Goal: Check status: Check status

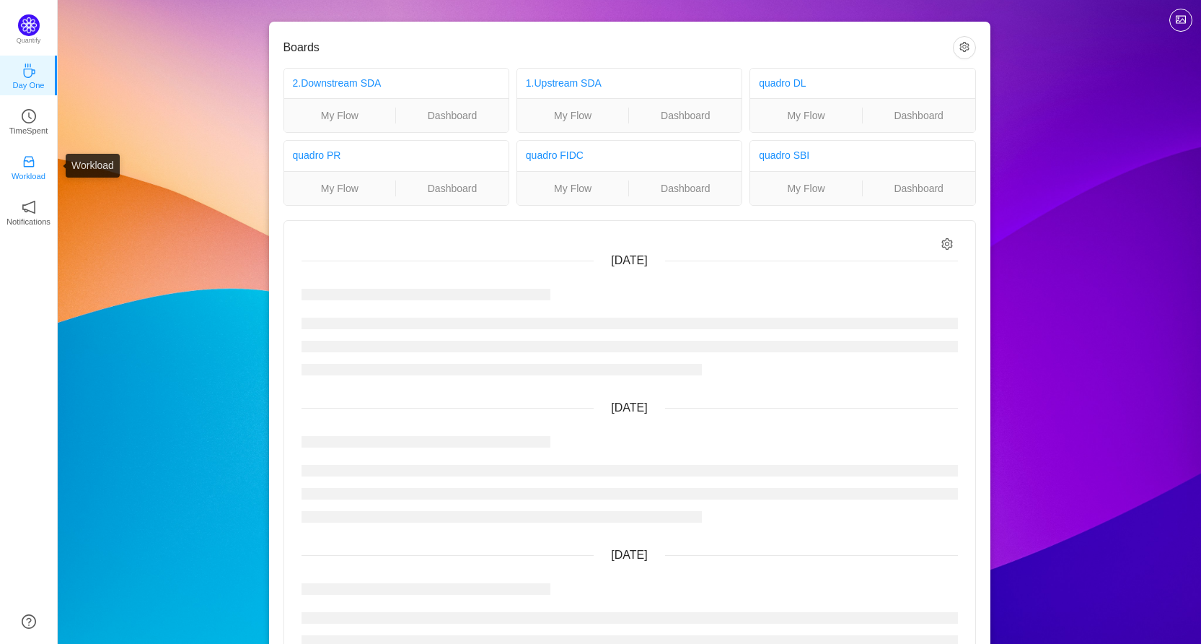
click at [24, 172] on p "Workload" at bounding box center [29, 176] width 34 height 13
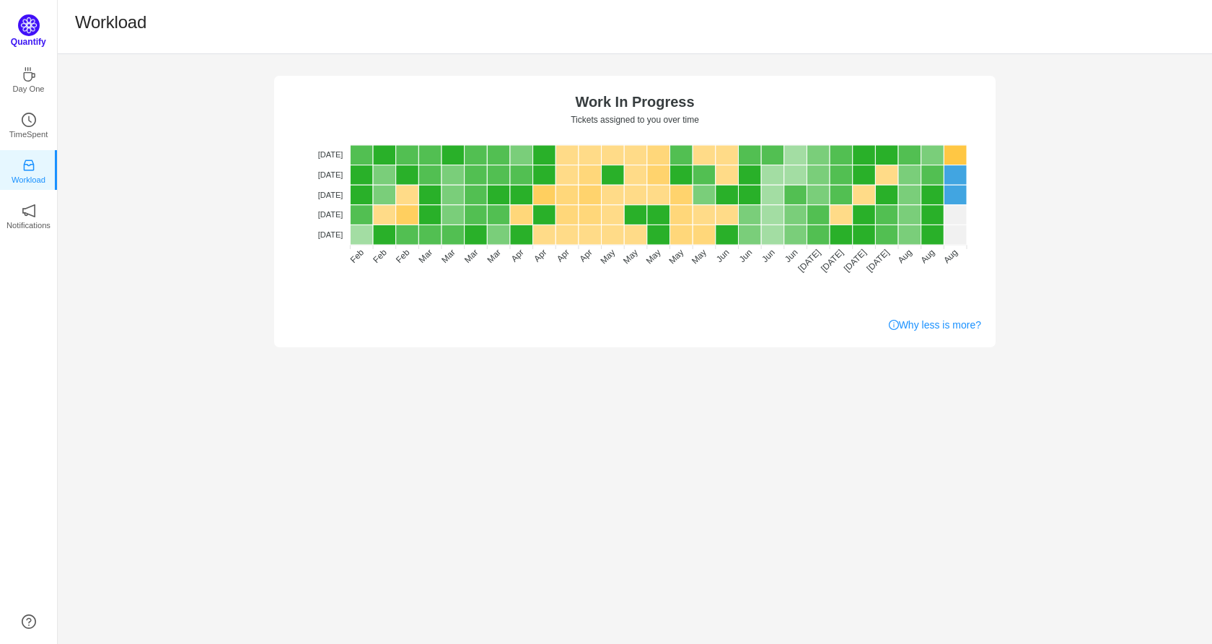
click at [21, 38] on p "Quantify" at bounding box center [28, 41] width 35 height 13
click at [27, 124] on p "TimeSpent" at bounding box center [28, 130] width 39 height 13
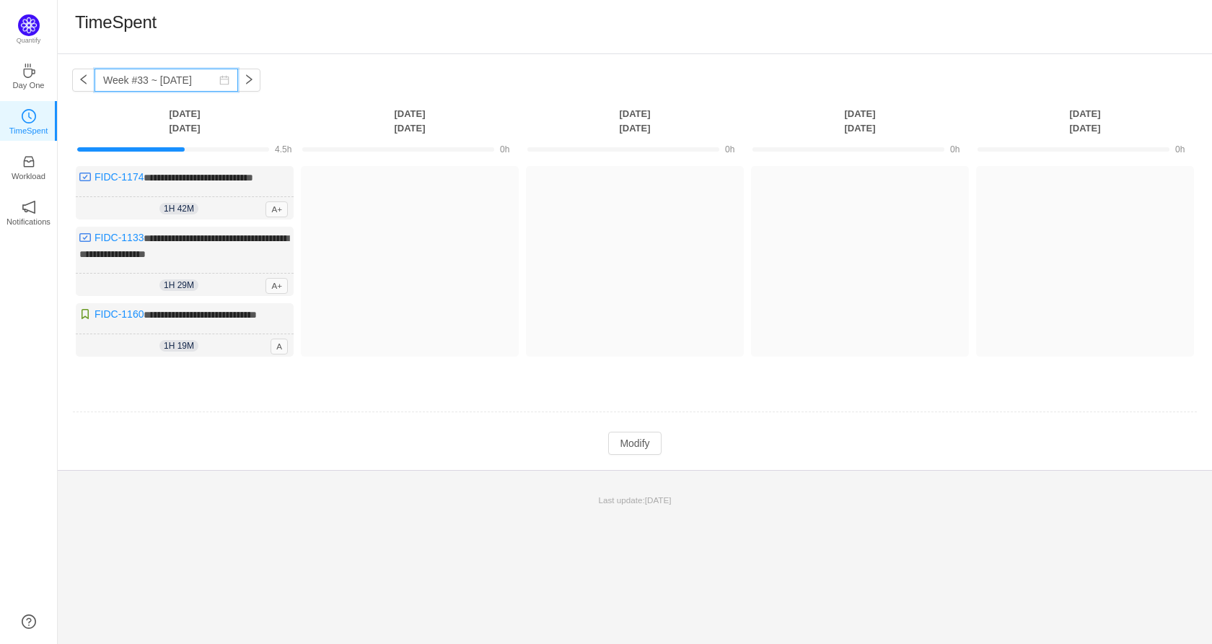
click at [232, 86] on input "Week #33 ~ [DATE]" at bounding box center [167, 80] width 144 height 23
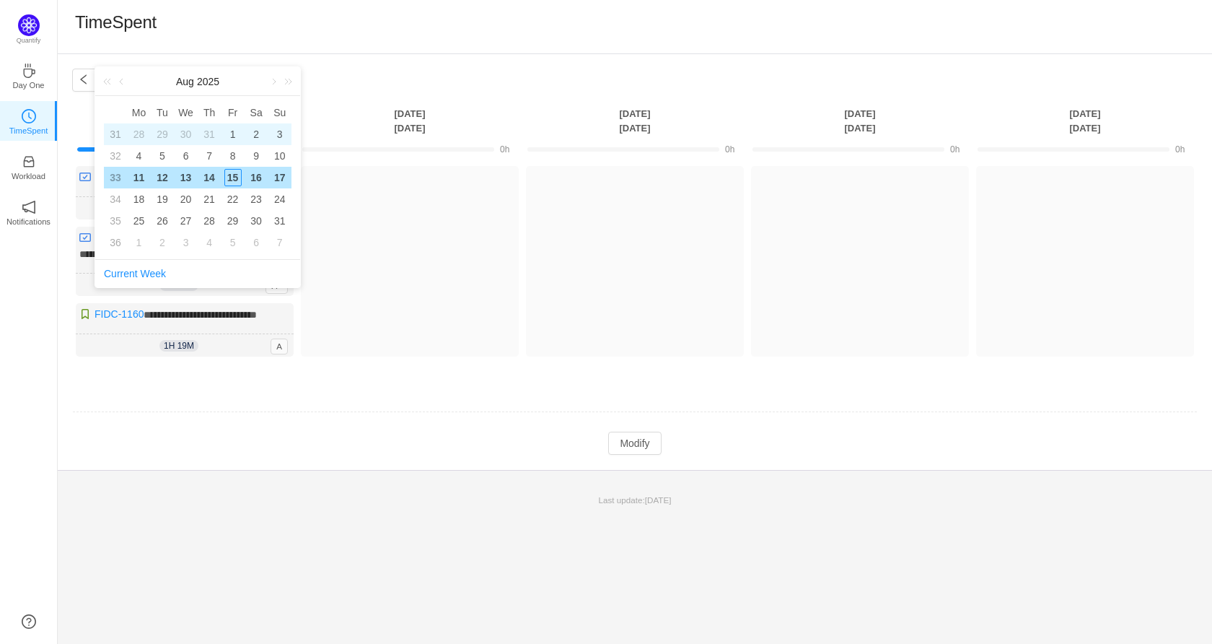
click at [231, 134] on div "1" at bounding box center [232, 134] width 17 height 17
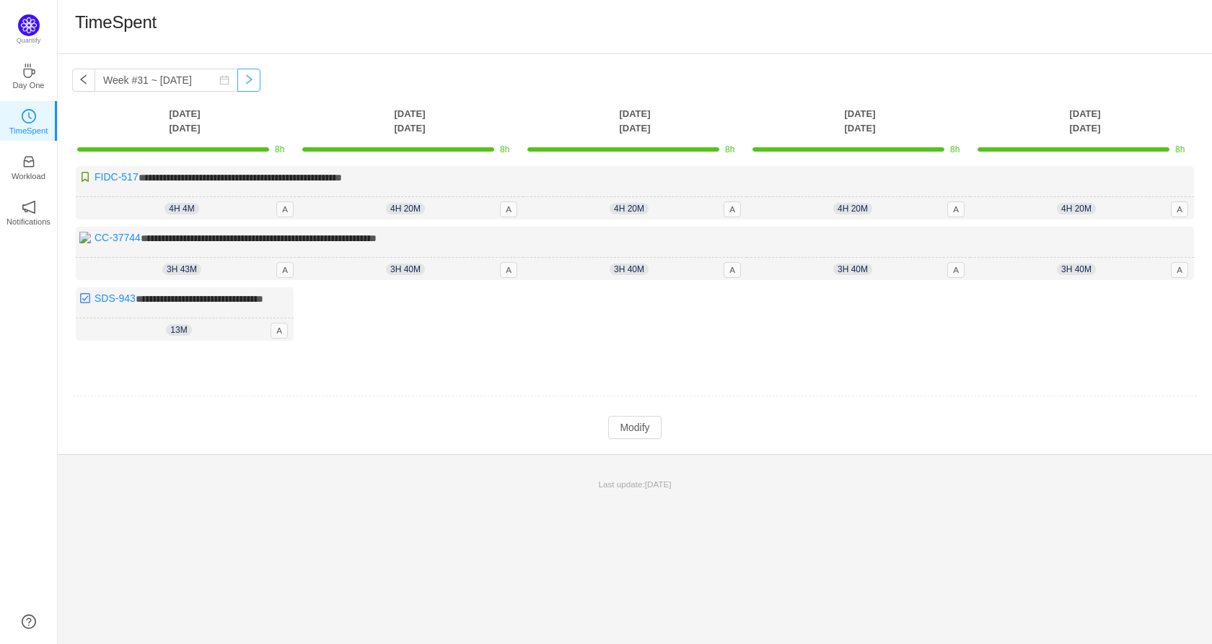
click at [244, 76] on button "button" at bounding box center [248, 80] width 23 height 23
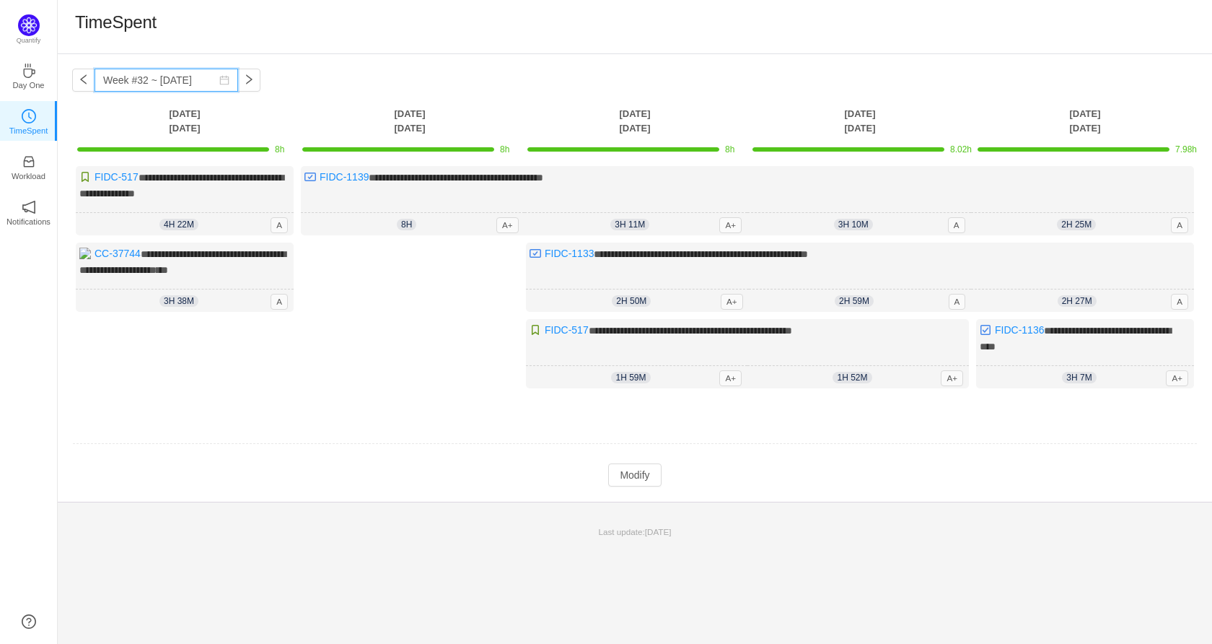
click at [203, 82] on input "Week #32 ~ [DATE]" at bounding box center [167, 80] width 144 height 23
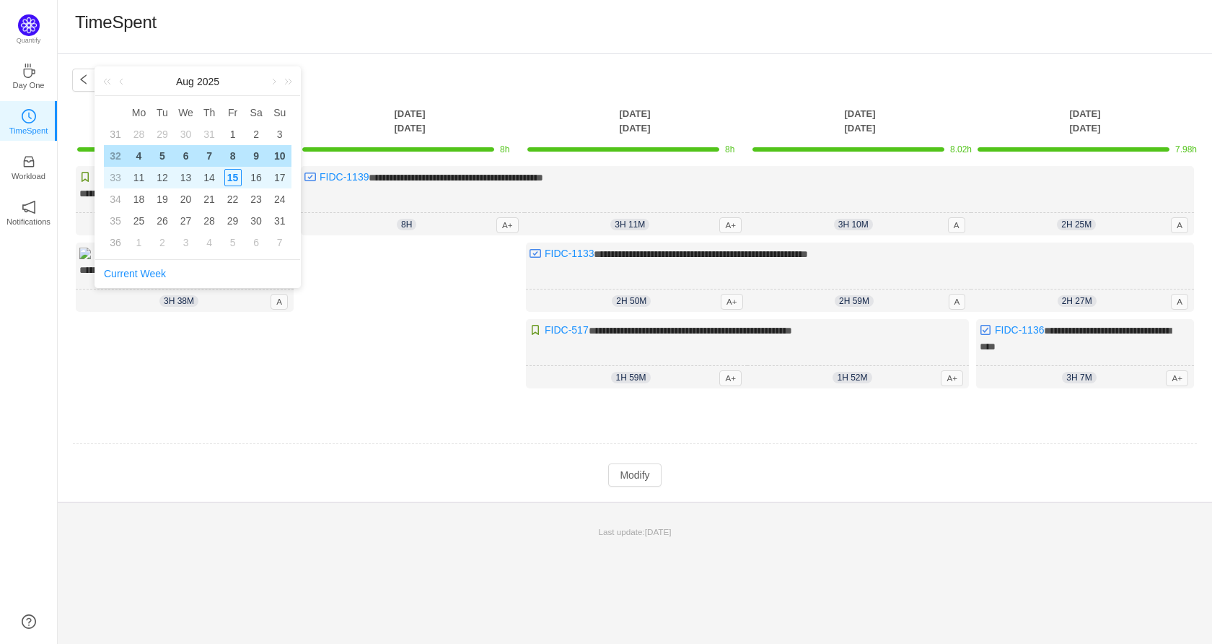
click at [231, 174] on div "15" at bounding box center [232, 177] width 17 height 17
type input "Week #33 ~ [DATE]"
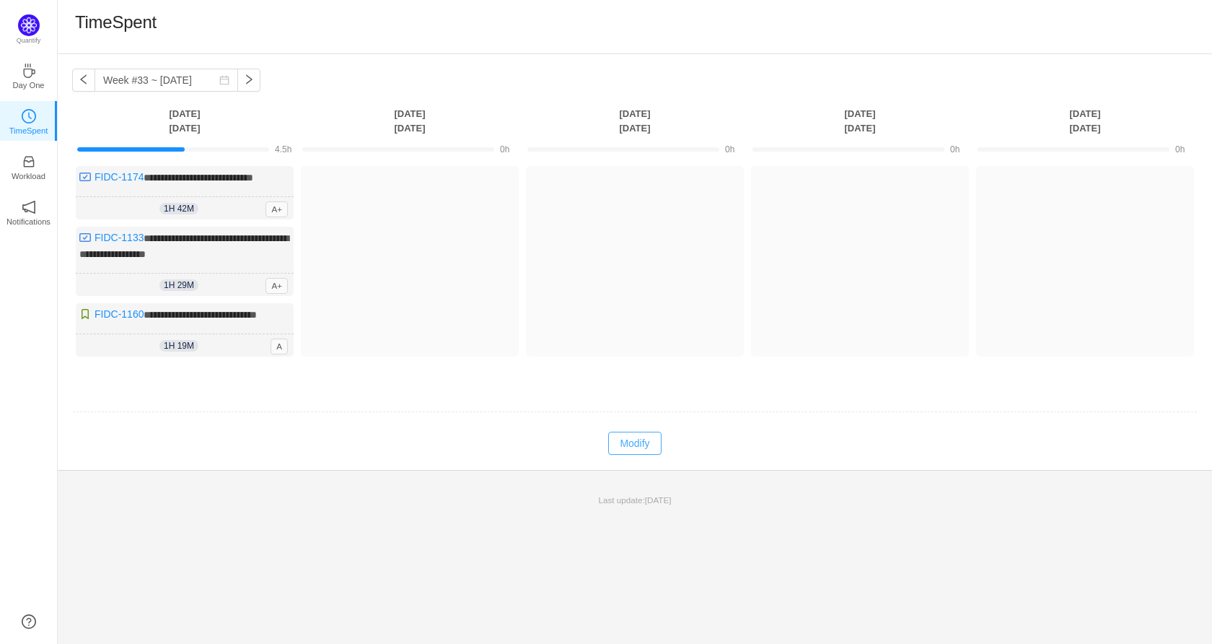
click at [628, 455] on button "Modify" at bounding box center [634, 442] width 53 height 23
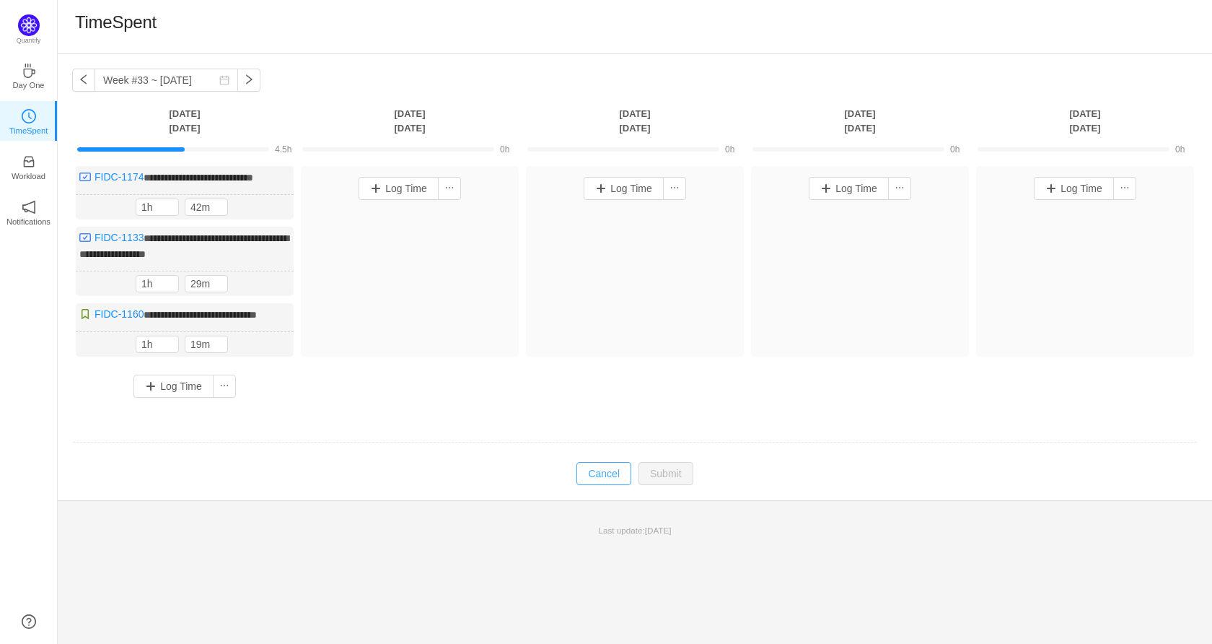
click at [612, 485] on button "Cancel" at bounding box center [603, 473] width 55 height 23
